Goal: Use online tool/utility

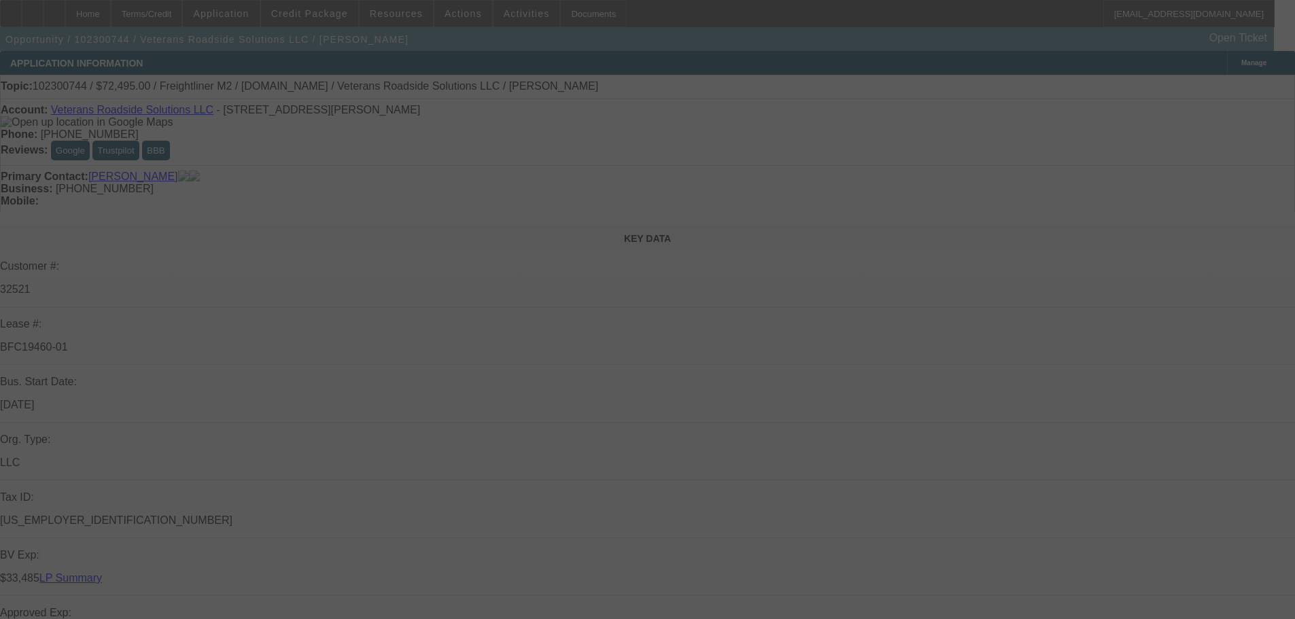
select select "0"
select select "2"
select select "0"
select select "6"
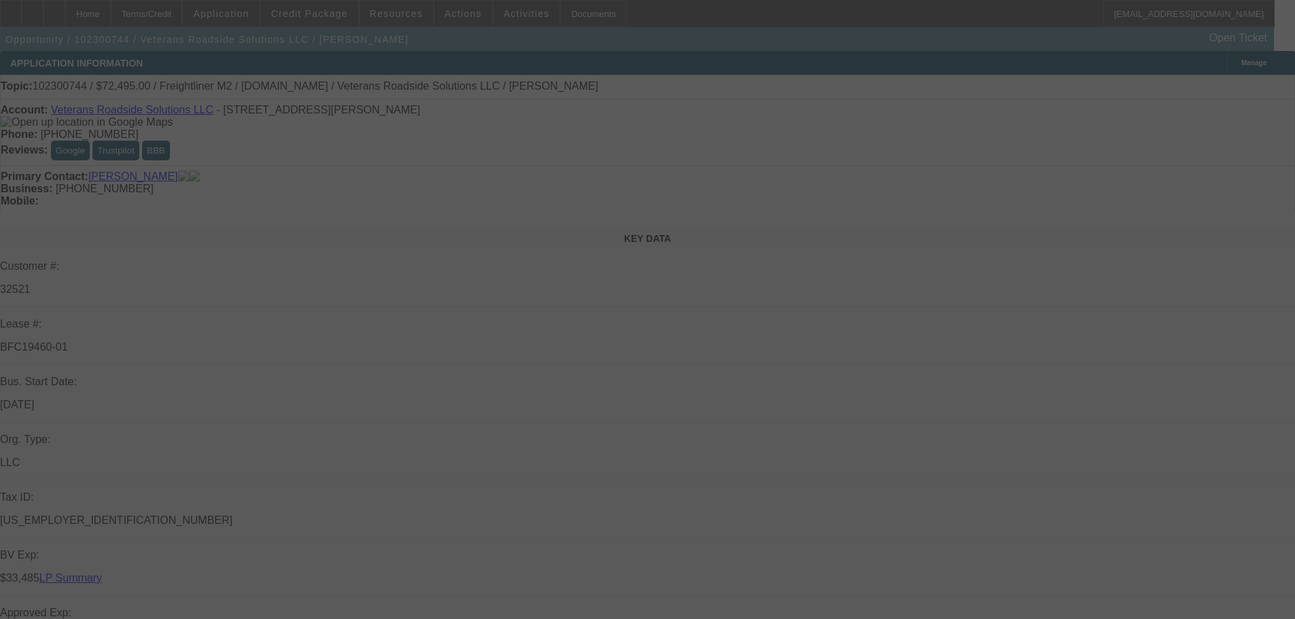
select select "0"
select select "2"
select select "0"
select select "6"
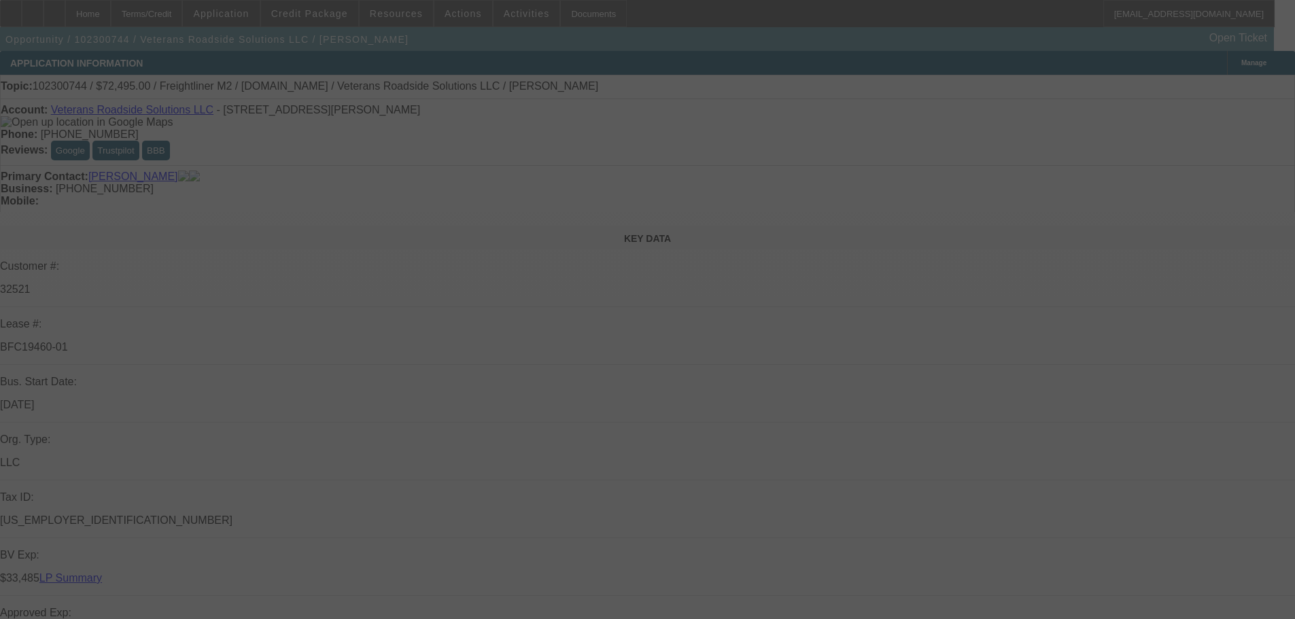
select select "0"
select select "2"
select select "0"
select select "6"
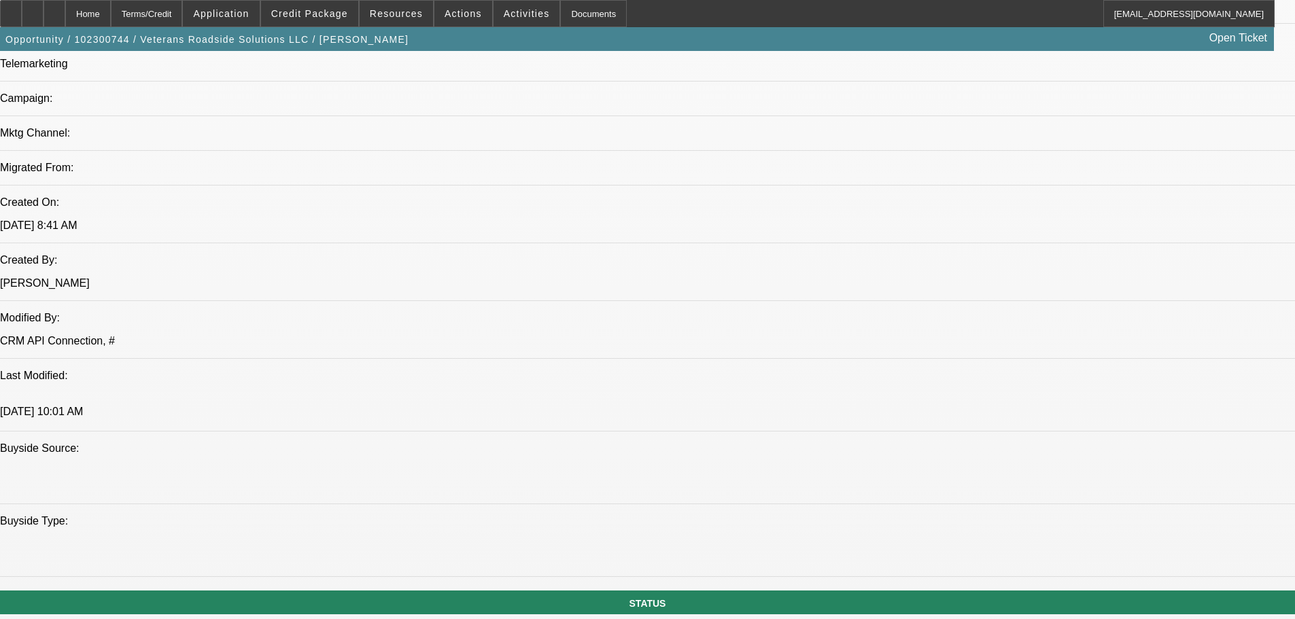
scroll to position [1495, 0]
